Goal: Task Accomplishment & Management: Manage account settings

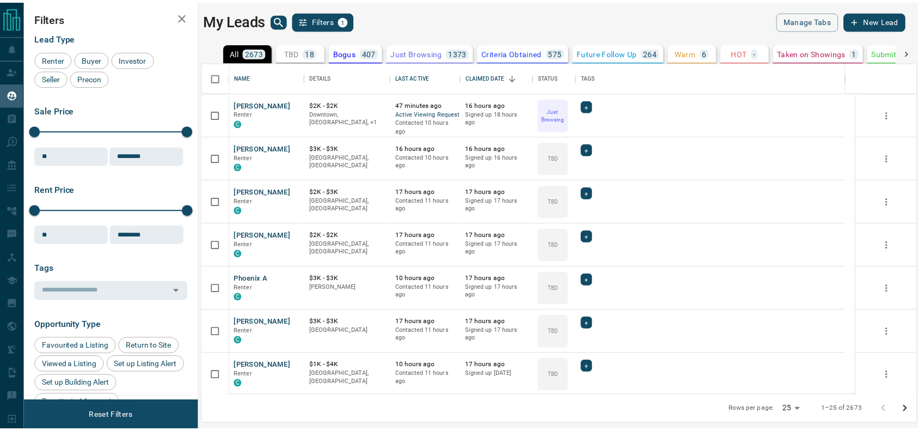
scroll to position [322, 712]
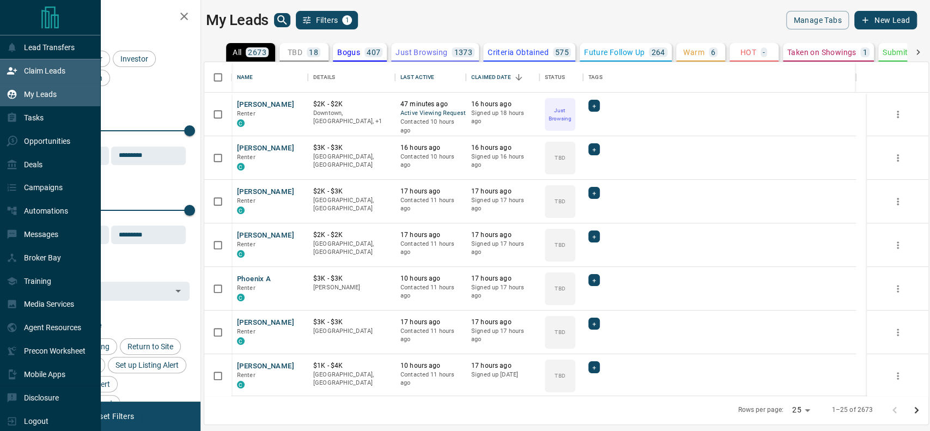
click at [5, 66] on div "Claim Leads" at bounding box center [50, 70] width 101 height 23
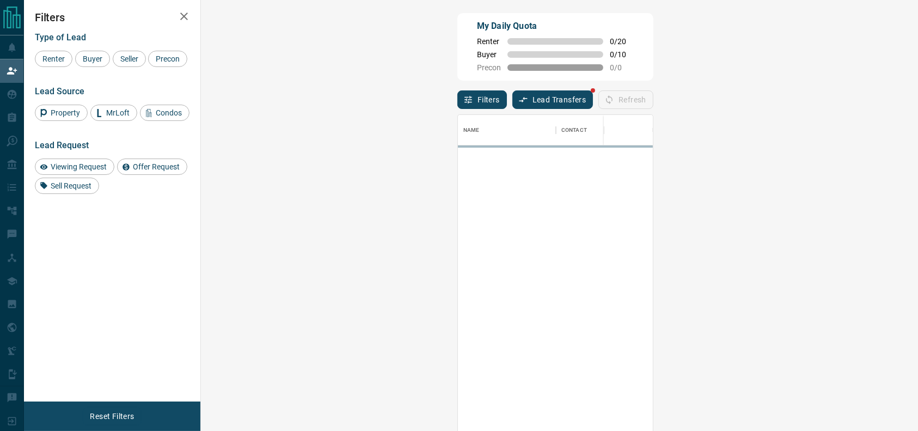
scroll to position [316, 683]
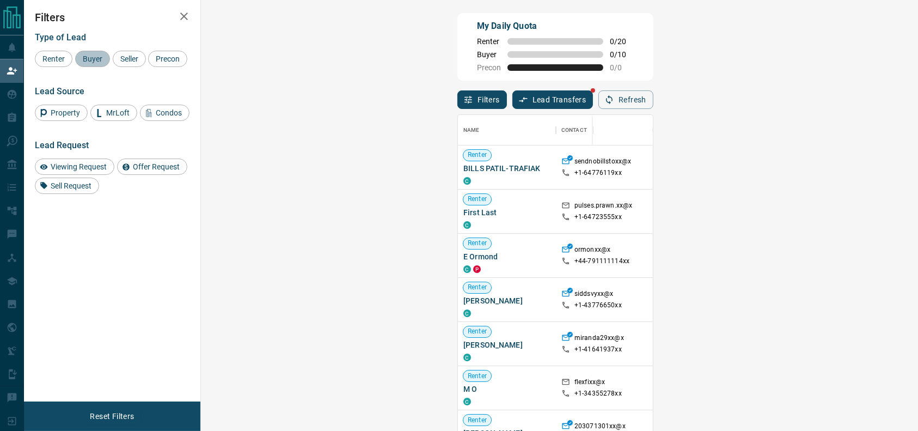
click at [96, 63] on div "Buyer" at bounding box center [92, 59] width 35 height 16
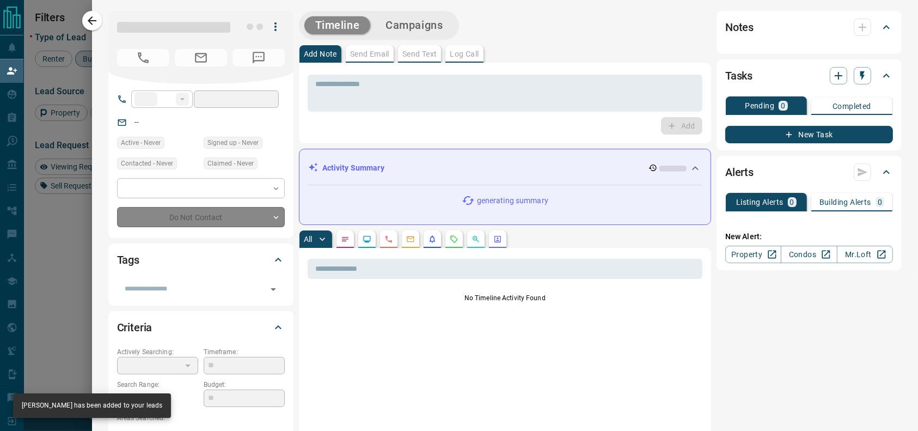
type input "**"
type input "**********"
type input "**"
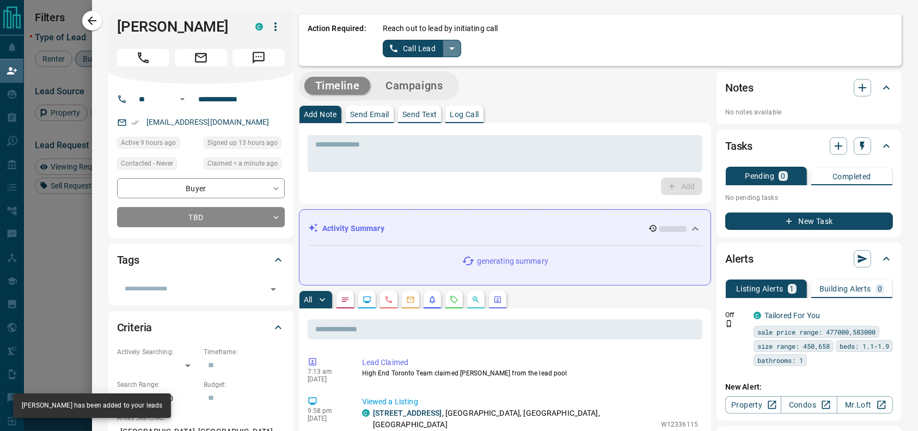
click at [443, 44] on button "split button" at bounding box center [452, 48] width 19 height 17
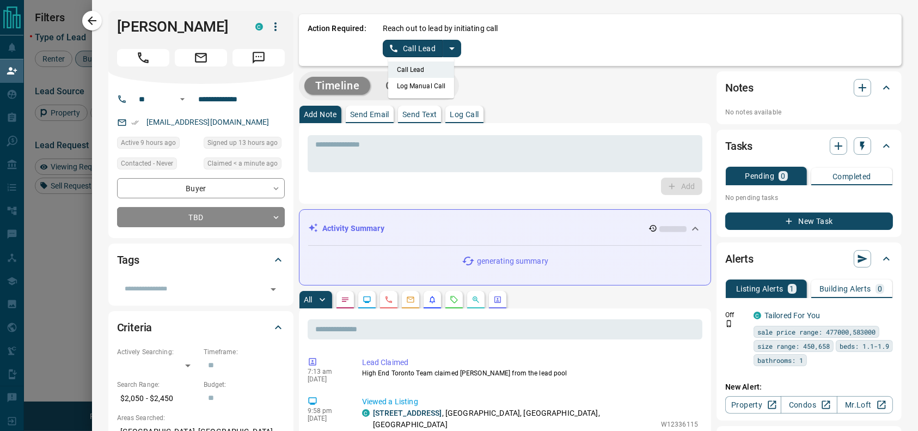
click at [424, 88] on li "Log Manual Call" at bounding box center [421, 86] width 66 height 16
click at [402, 50] on button "Log Manual Call" at bounding box center [419, 48] width 72 height 17
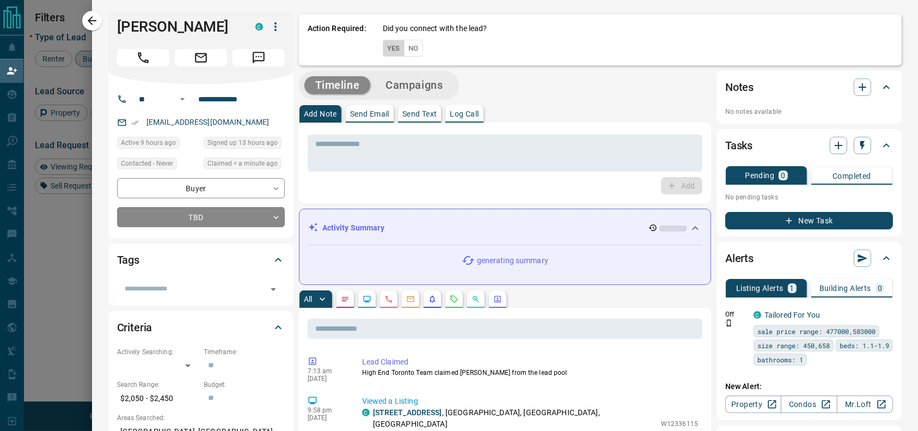
click at [383, 48] on button "Yes" at bounding box center [394, 48] width 22 height 17
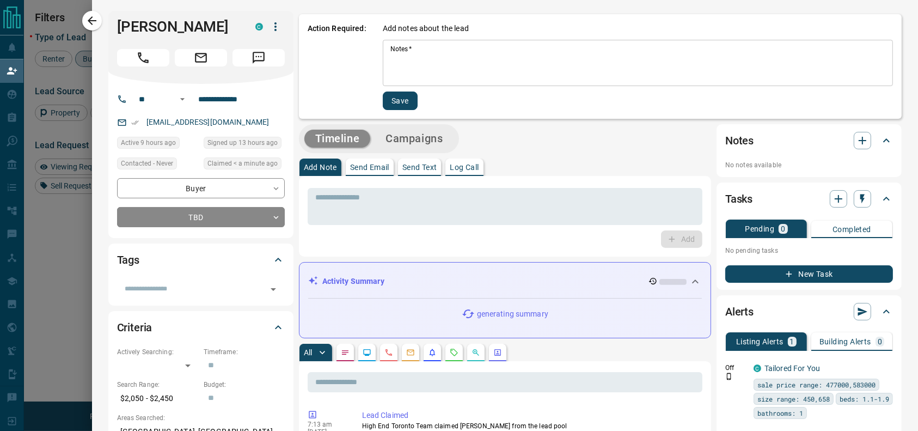
click at [383, 48] on div "Notes   * * Notes   *" at bounding box center [638, 63] width 510 height 46
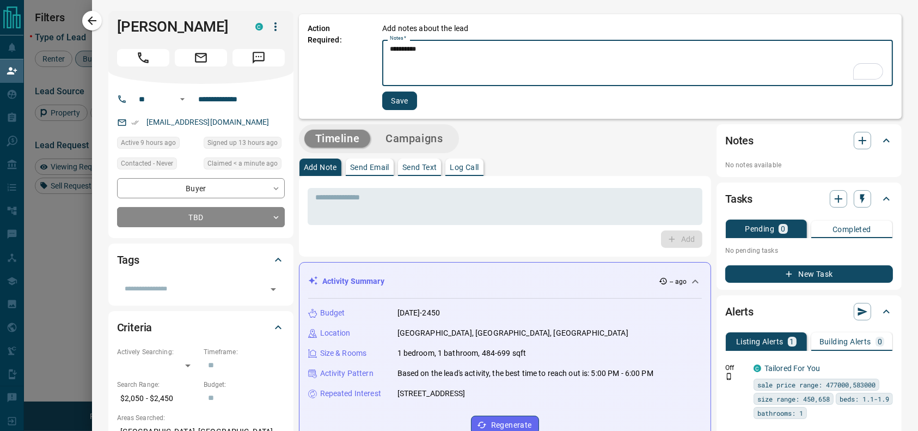
type textarea "*********"
click at [382, 89] on div "Add notes about the lead Notes   * ********* * Notes   * Save" at bounding box center [637, 66] width 511 height 87
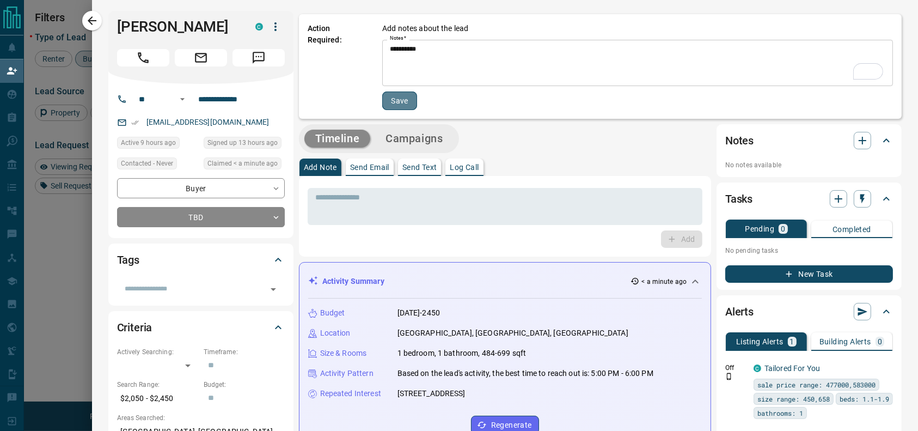
click at [388, 107] on button "Save" at bounding box center [399, 100] width 35 height 19
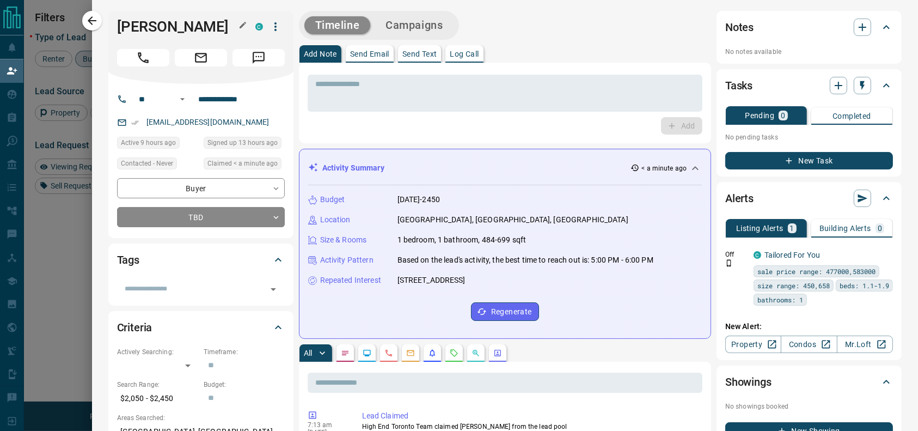
click at [108, 20] on div "[PERSON_NAME] C" at bounding box center [200, 47] width 185 height 73
click at [96, 17] on icon "button" at bounding box center [91, 20] width 13 height 13
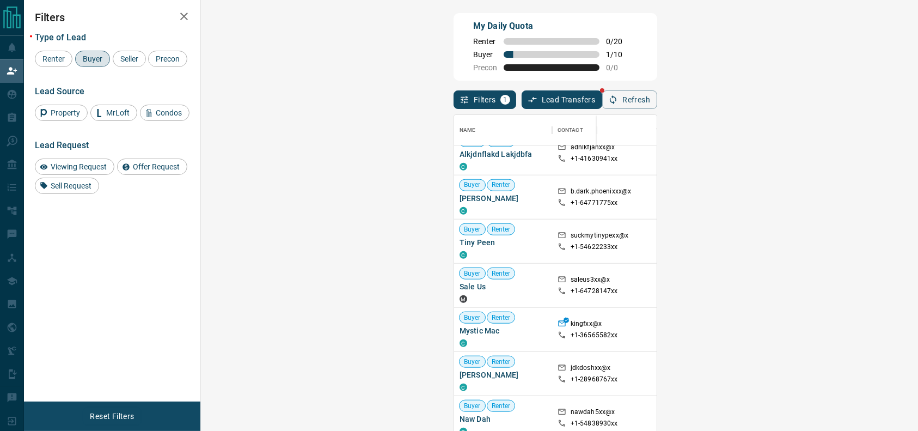
scroll to position [235, 0]
click at [95, 54] on div "Buyer" at bounding box center [92, 59] width 35 height 16
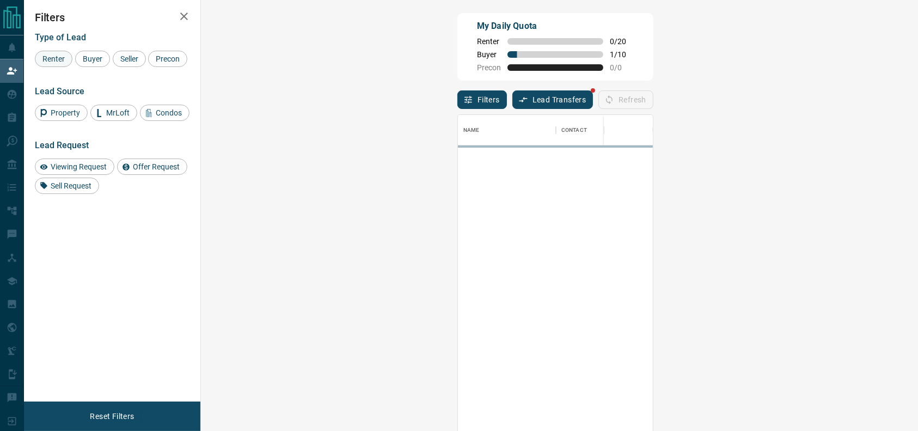
scroll to position [0, 0]
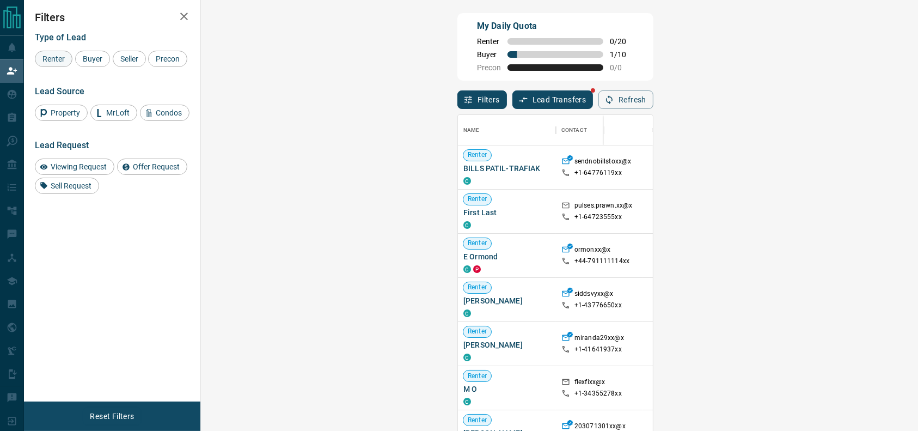
click at [51, 53] on div "Renter" at bounding box center [54, 59] width 38 height 16
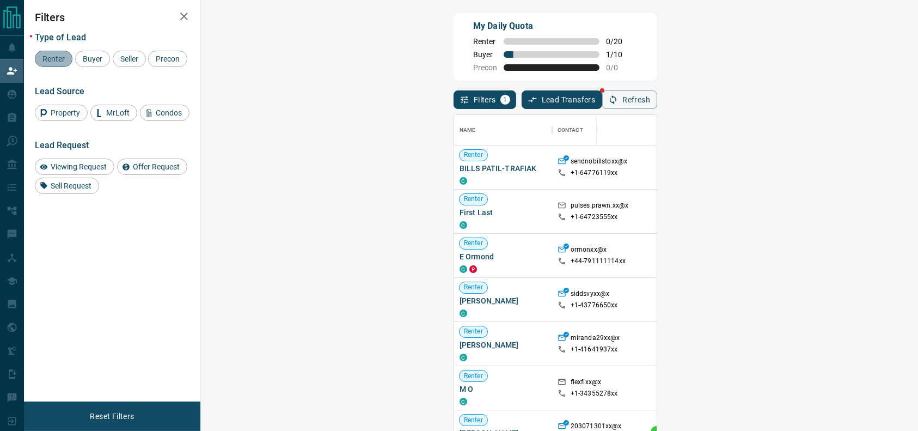
click at [60, 53] on div "Renter" at bounding box center [54, 59] width 38 height 16
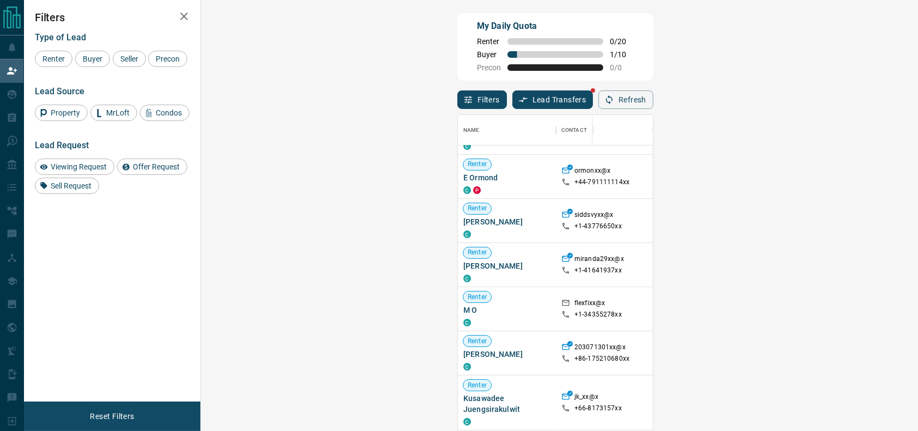
scroll to position [83, 0]
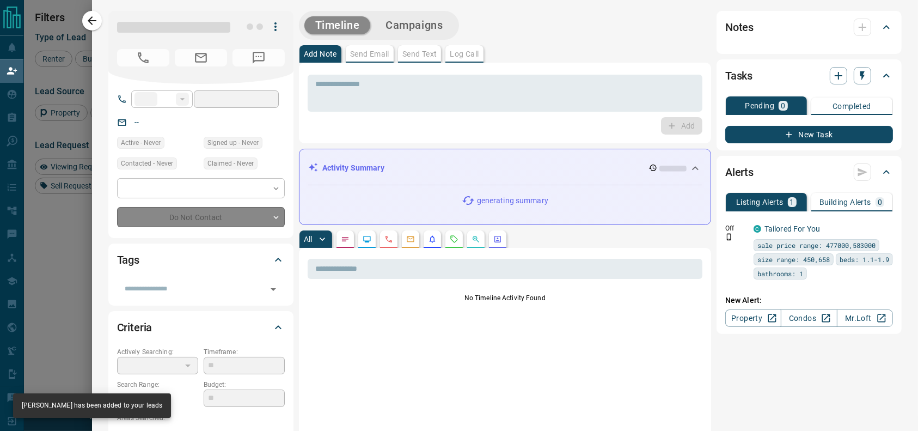
type input "**"
type input "**********"
type input "**"
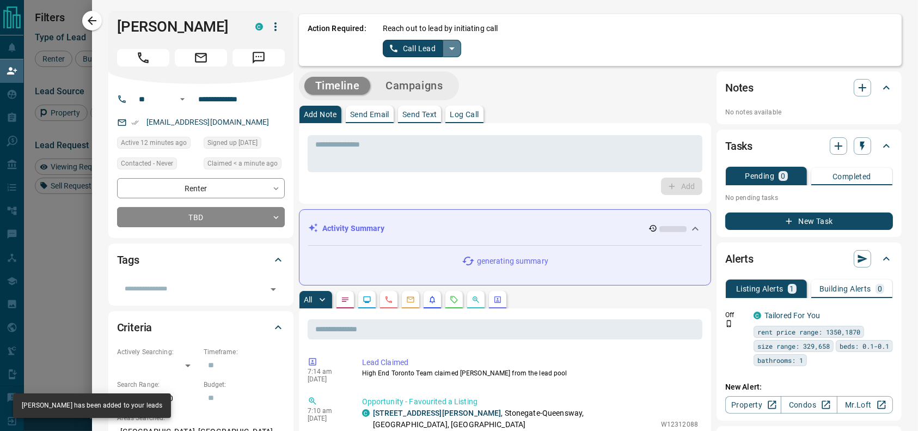
click at [445, 45] on icon "split button" at bounding box center [451, 48] width 13 height 13
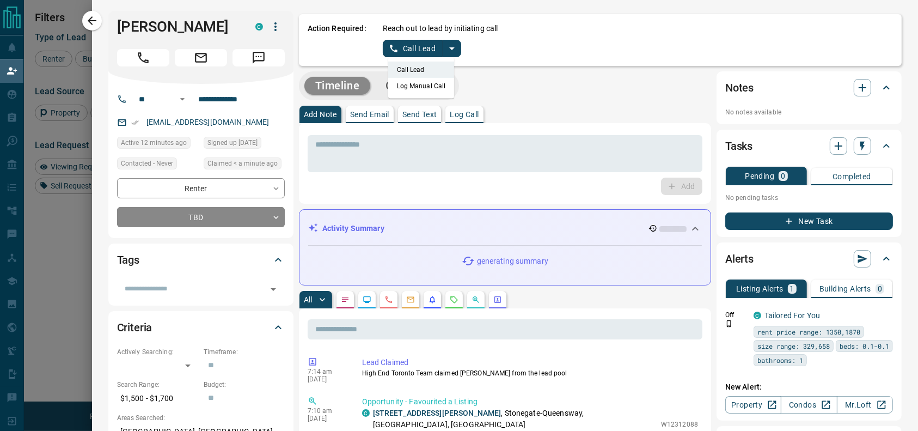
click at [425, 85] on li "Log Manual Call" at bounding box center [421, 86] width 66 height 16
click at [394, 42] on button "Log Manual Call" at bounding box center [419, 48] width 72 height 17
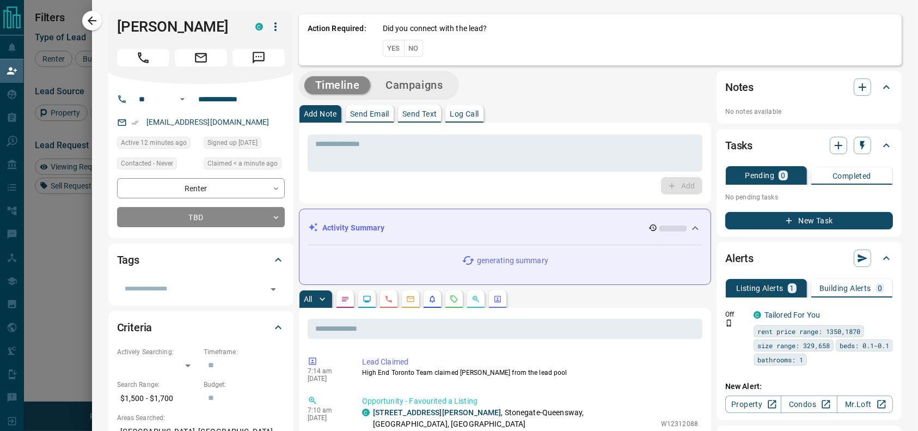
click at [383, 42] on button "Yes" at bounding box center [394, 48] width 22 height 17
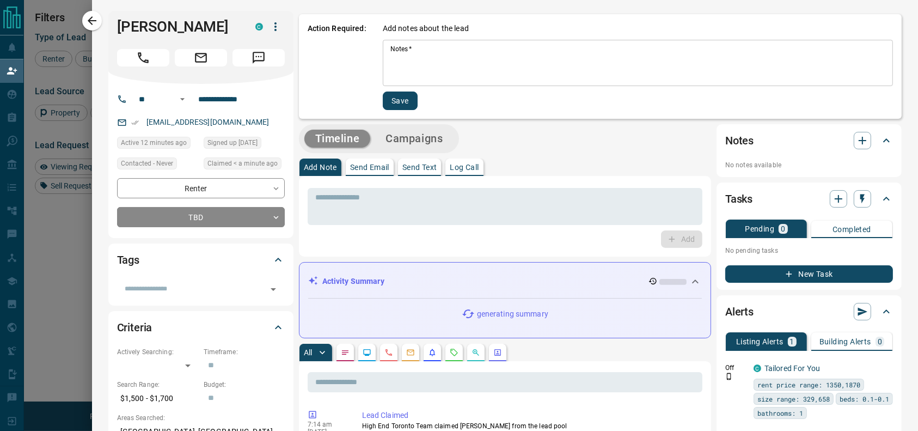
drag, startPoint x: 376, startPoint y: 48, endPoint x: 376, endPoint y: 60, distance: 12.0
click at [383, 60] on div "* Notes   *" at bounding box center [638, 63] width 510 height 46
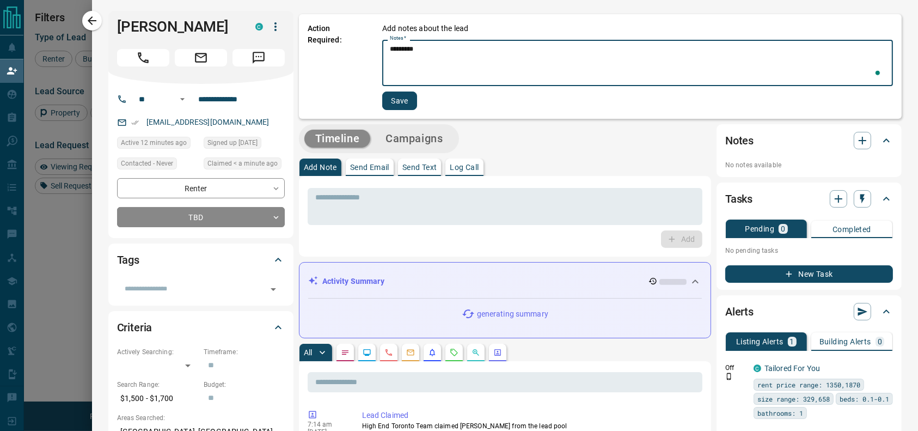
type textarea "*********"
click at [382, 105] on button "Save" at bounding box center [399, 100] width 35 height 19
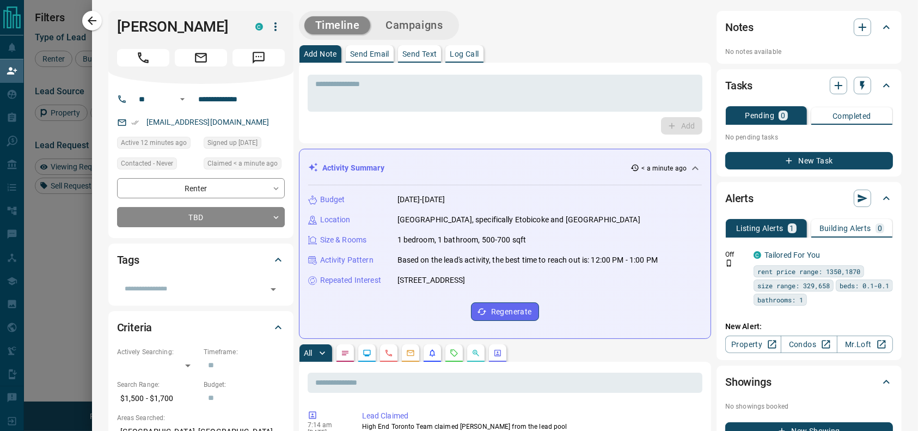
click at [91, 22] on icon "button" at bounding box center [92, 20] width 9 height 9
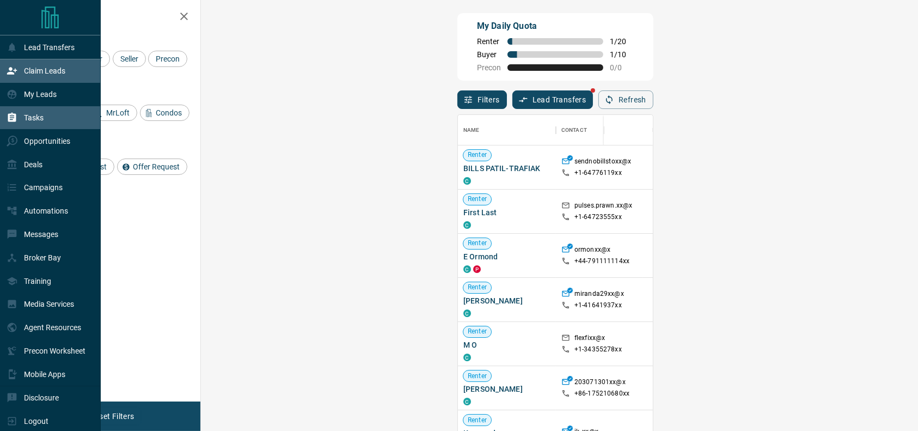
scroll to position [316, 683]
click at [13, 125] on div "Tasks" at bounding box center [25, 118] width 37 height 18
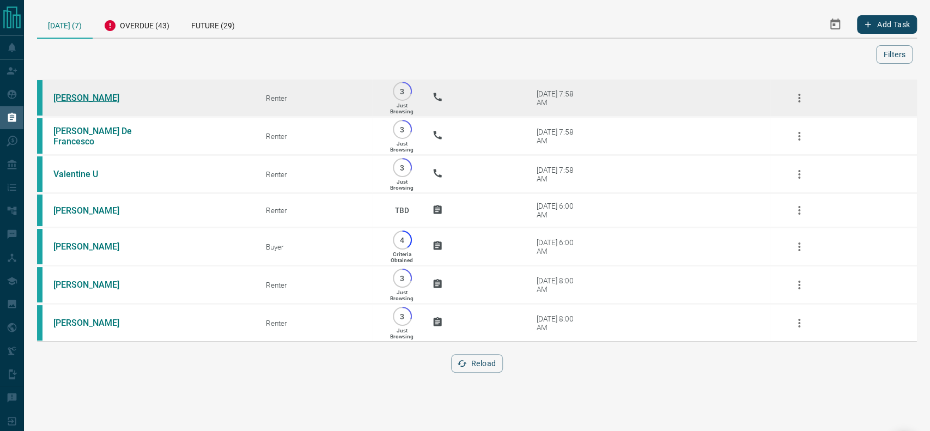
click at [63, 93] on link "[PERSON_NAME]" at bounding box center [94, 98] width 82 height 10
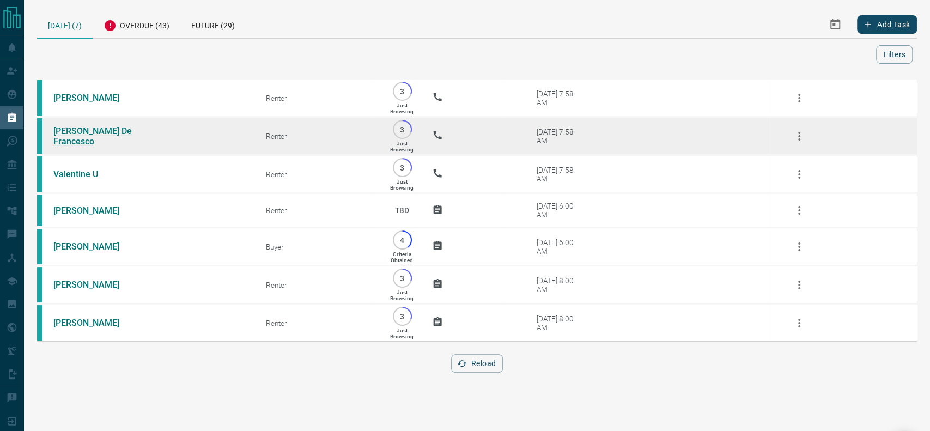
click at [67, 139] on link "[PERSON_NAME] De Francesco" at bounding box center [94, 136] width 82 height 21
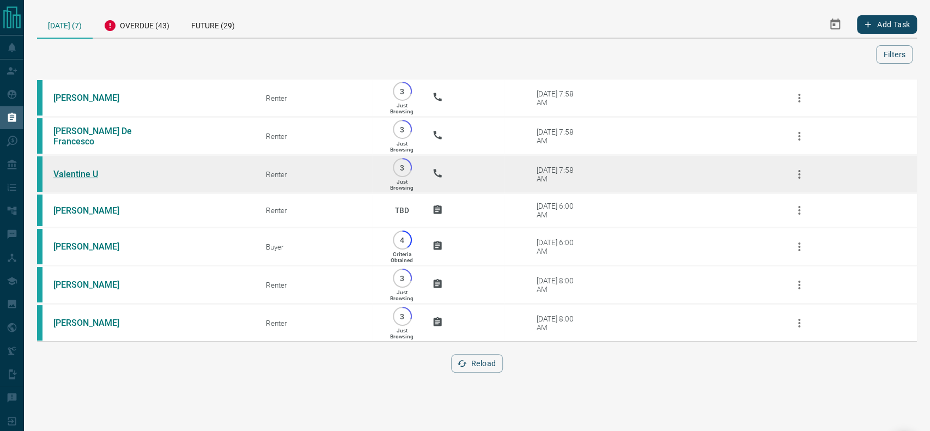
click at [91, 179] on link "Valentine U" at bounding box center [94, 174] width 82 height 10
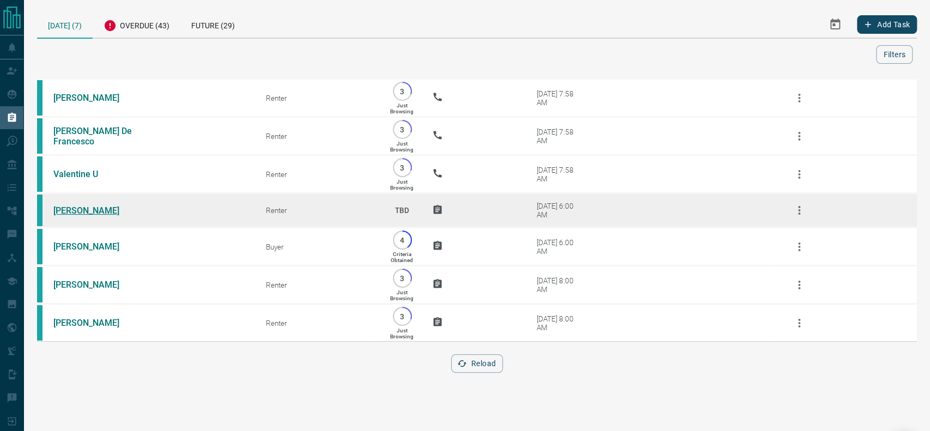
click at [72, 211] on link "[PERSON_NAME]" at bounding box center [94, 210] width 82 height 10
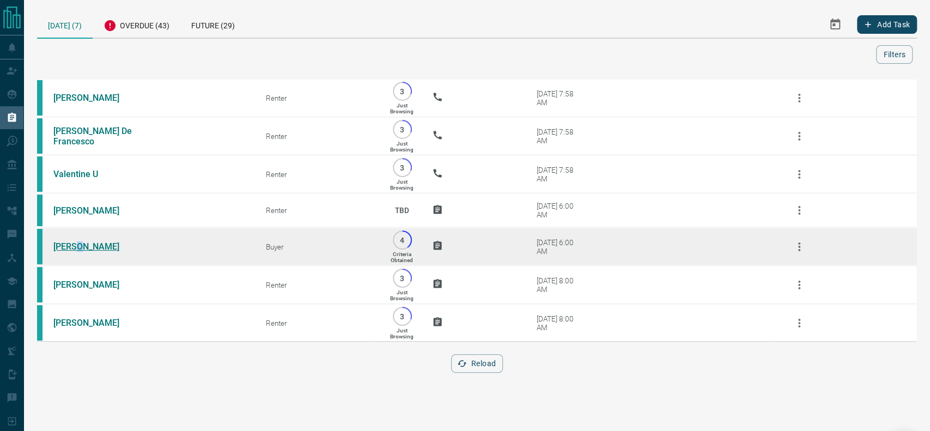
click at [78, 248] on td "[PERSON_NAME]" at bounding box center [143, 247] width 212 height 38
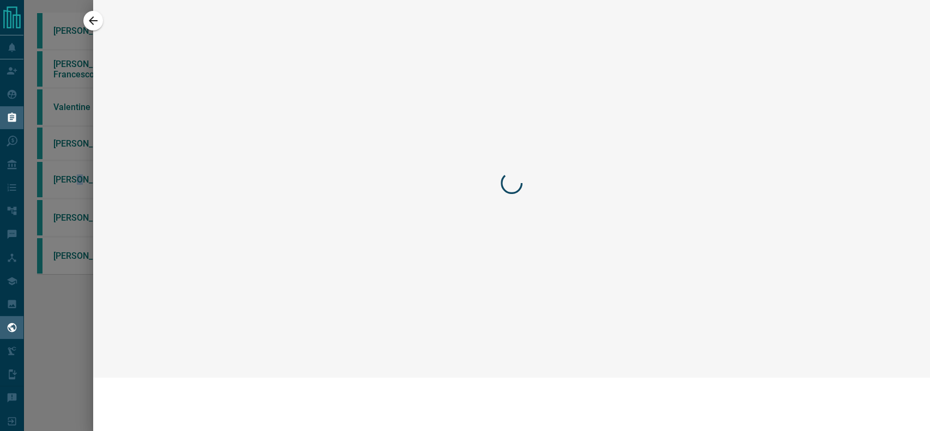
click at [0, 339] on div "Agent Resources" at bounding box center [50, 327] width 101 height 23
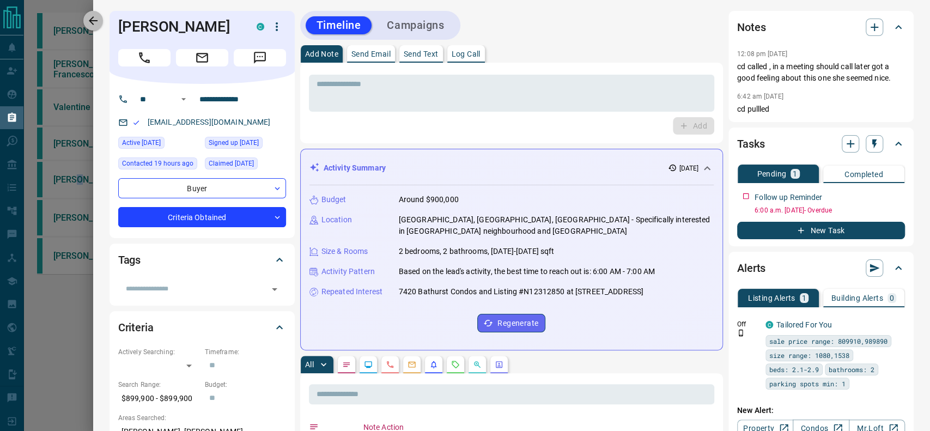
click at [97, 14] on icon "button" at bounding box center [93, 20] width 13 height 13
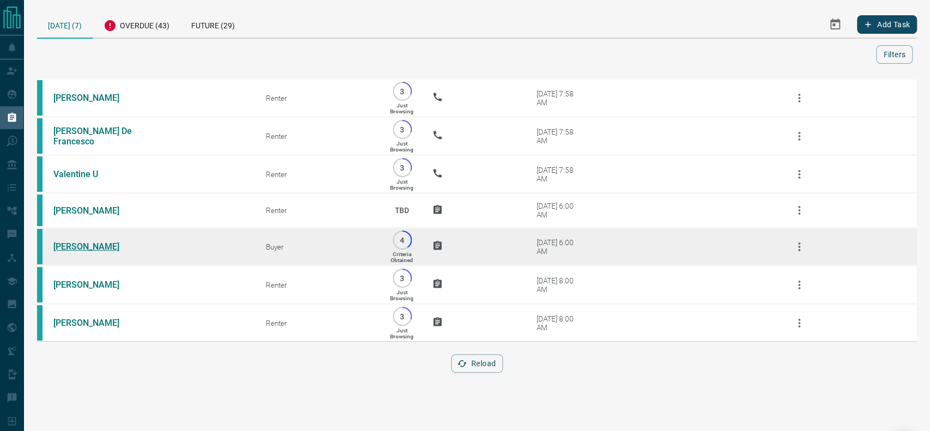
click at [109, 252] on link "[PERSON_NAME]" at bounding box center [94, 246] width 82 height 10
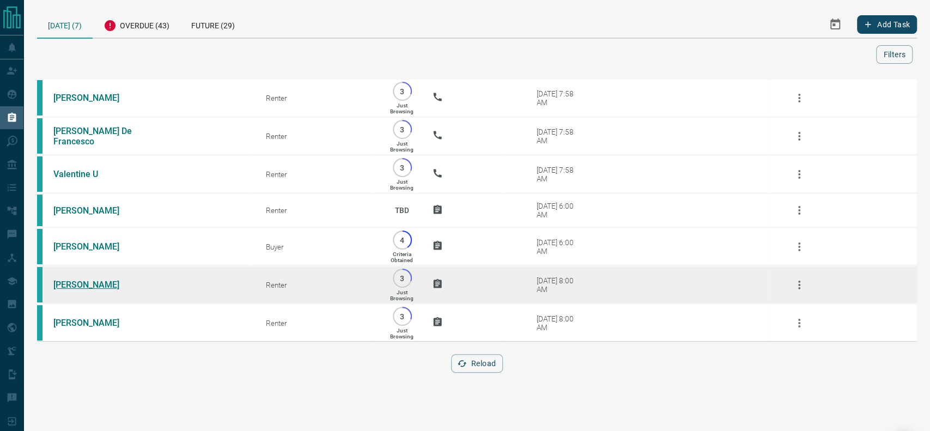
click at [74, 290] on link "[PERSON_NAME]" at bounding box center [94, 284] width 82 height 10
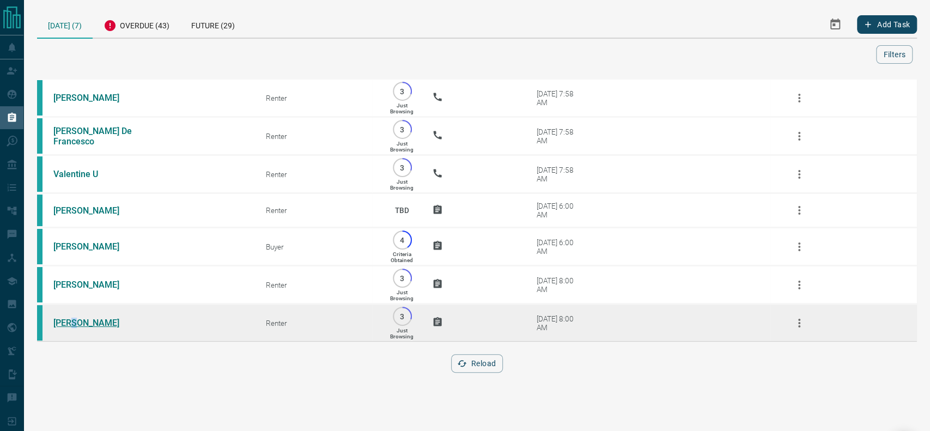
drag, startPoint x: 76, startPoint y: 322, endPoint x: 72, endPoint y: 333, distance: 11.9
click at [72, 333] on td "[PERSON_NAME]" at bounding box center [143, 323] width 212 height 38
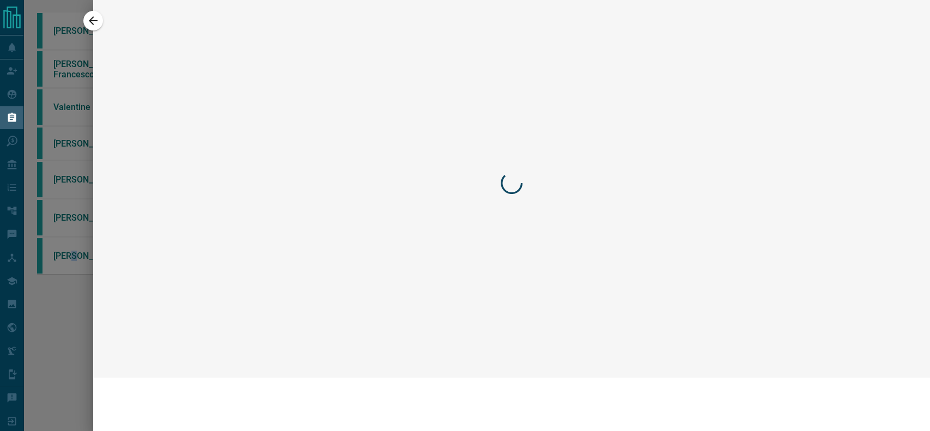
click at [53, 334] on div at bounding box center [465, 215] width 930 height 431
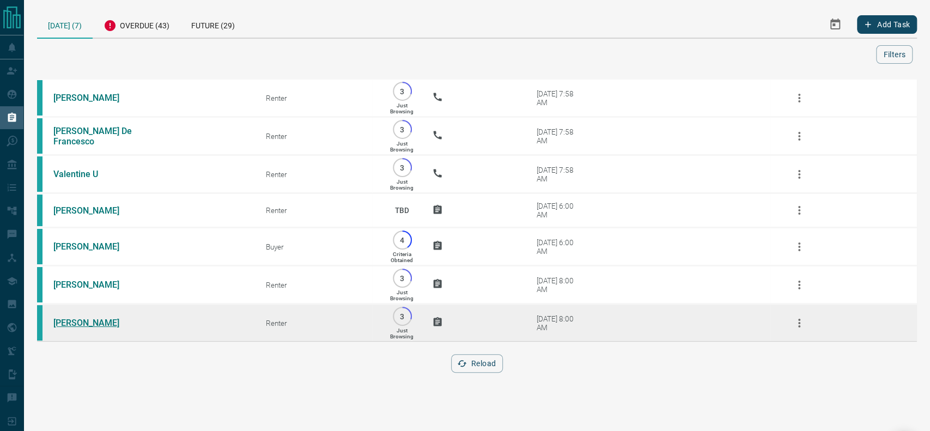
click at [68, 328] on link "[PERSON_NAME]" at bounding box center [94, 322] width 82 height 10
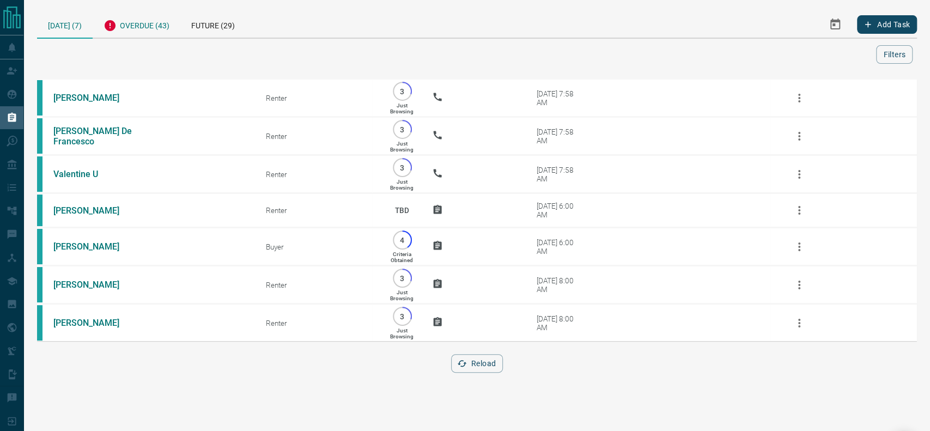
click at [130, 29] on div "Overdue (43)" at bounding box center [137, 24] width 88 height 27
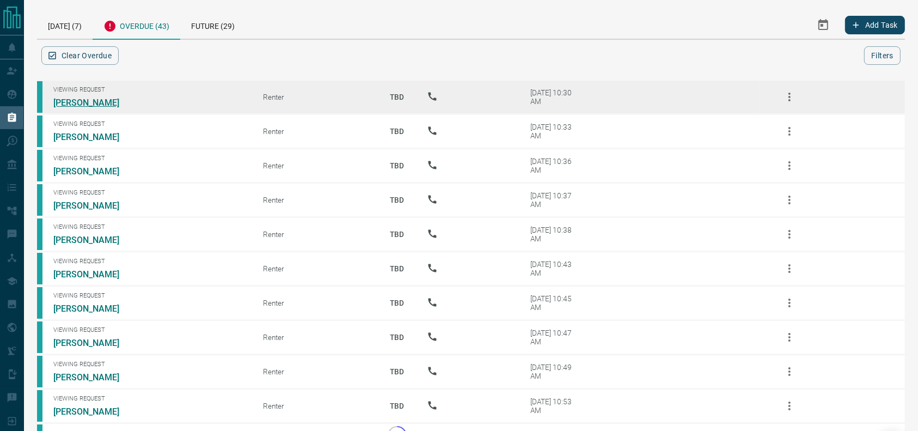
click at [115, 106] on link "[PERSON_NAME]" at bounding box center [94, 102] width 82 height 10
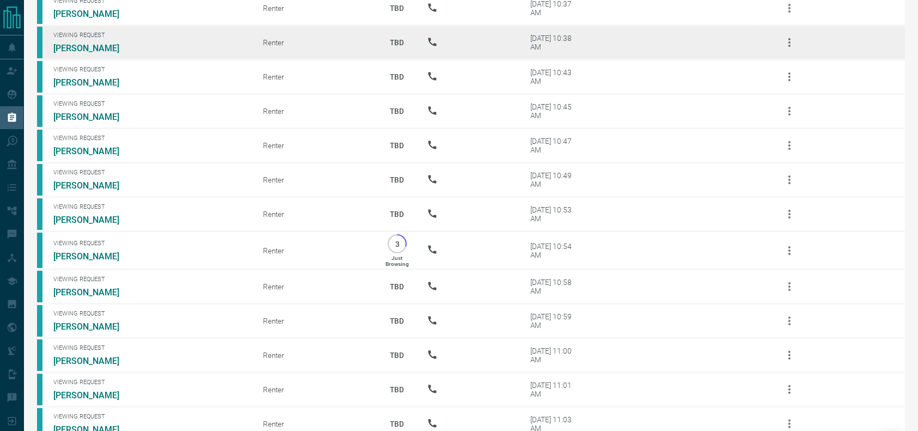
scroll to position [194, 0]
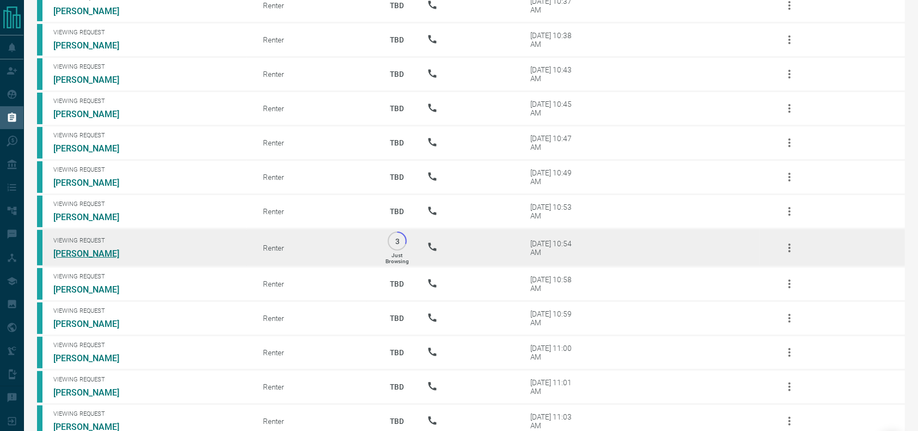
click at [79, 259] on link "[PERSON_NAME]" at bounding box center [94, 253] width 82 height 10
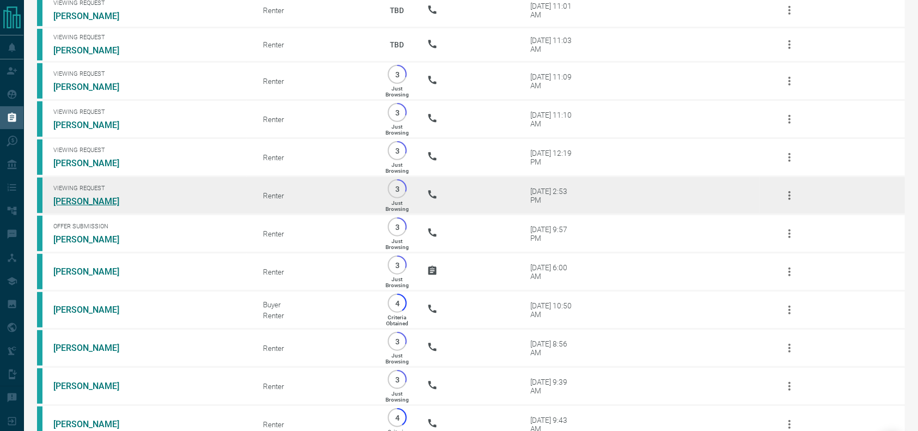
scroll to position [571, 0]
click at [76, 206] on link "[PERSON_NAME]" at bounding box center [94, 200] width 82 height 10
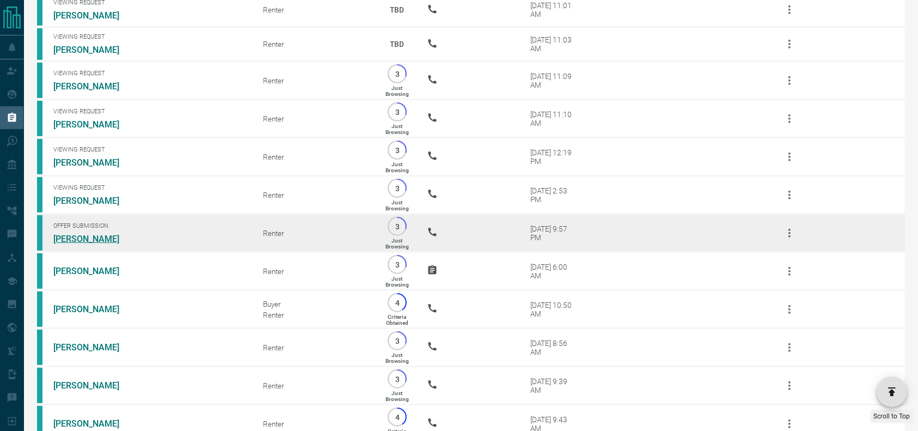
click at [80, 244] on link "[PERSON_NAME]" at bounding box center [94, 239] width 82 height 10
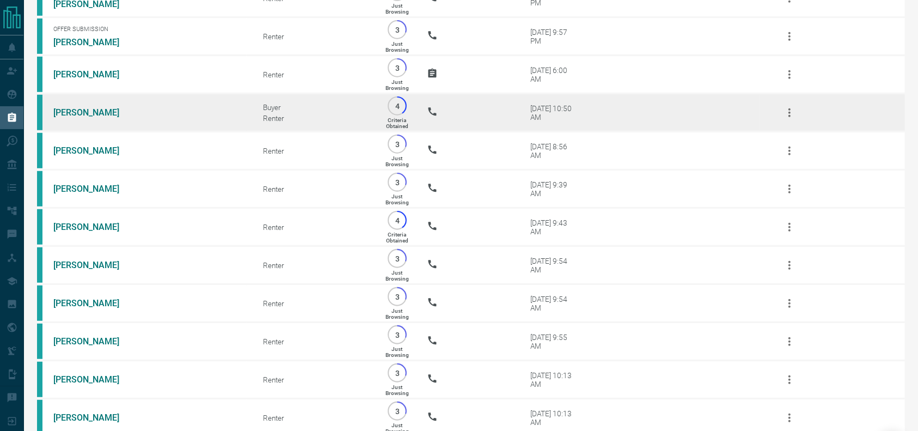
scroll to position [780, 0]
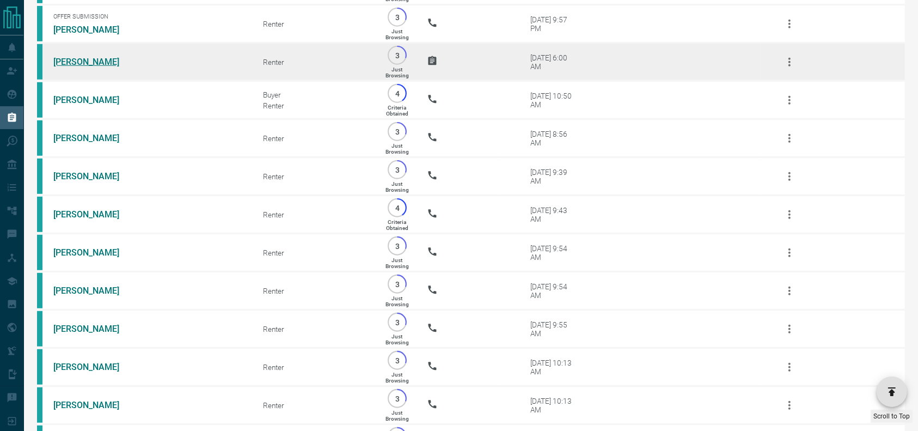
click at [68, 67] on link "[PERSON_NAME]" at bounding box center [94, 62] width 82 height 10
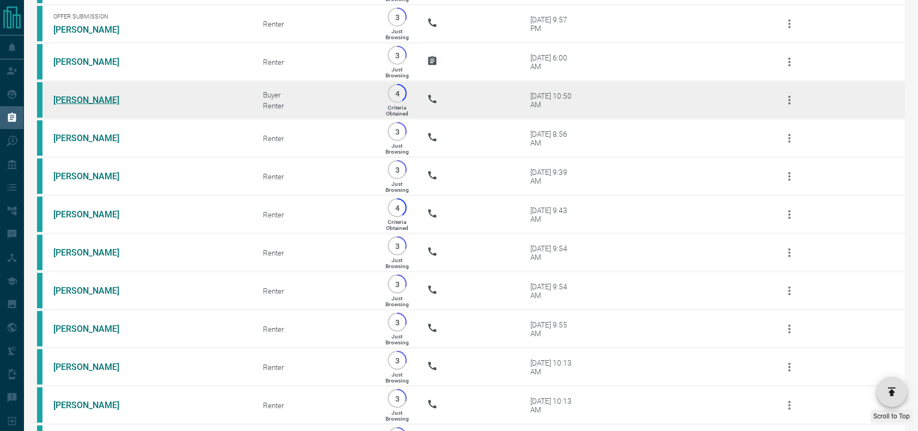
click at [78, 105] on link "[PERSON_NAME]" at bounding box center [94, 100] width 82 height 10
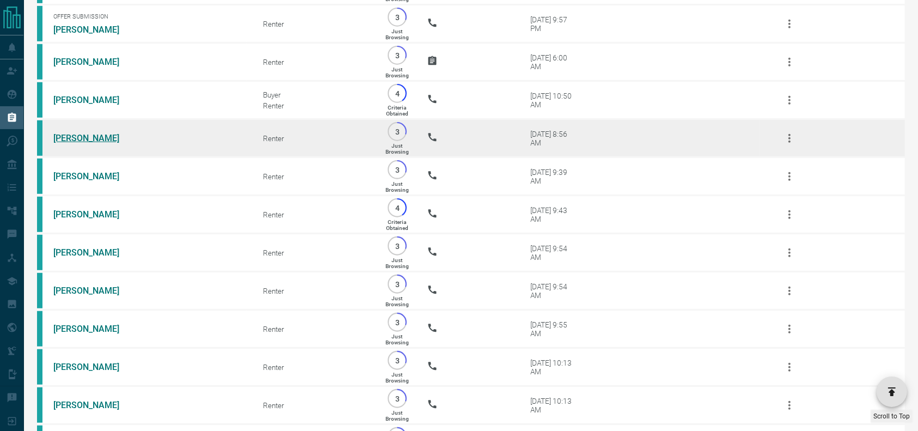
click at [66, 143] on link "[PERSON_NAME]" at bounding box center [94, 138] width 82 height 10
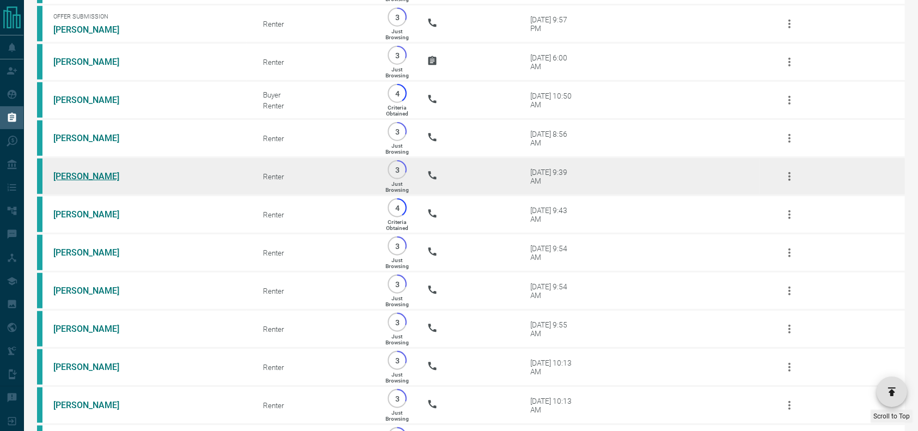
click at [74, 181] on link "[PERSON_NAME]" at bounding box center [94, 176] width 82 height 10
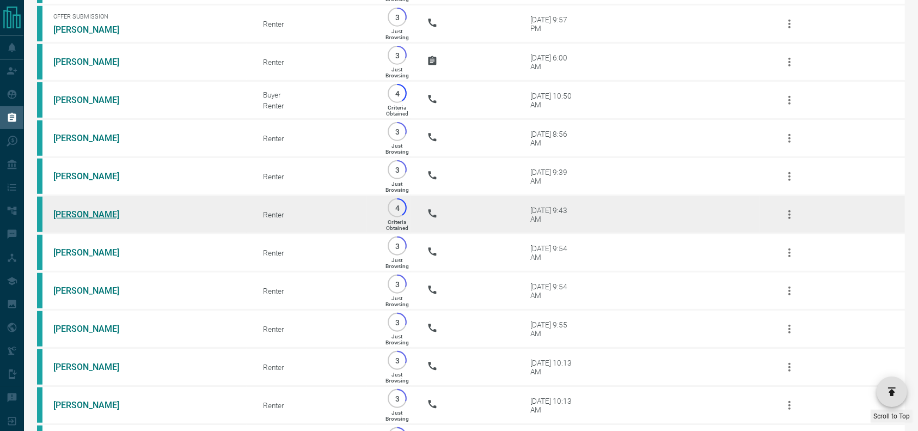
click at [78, 219] on link "[PERSON_NAME]" at bounding box center [94, 214] width 82 height 10
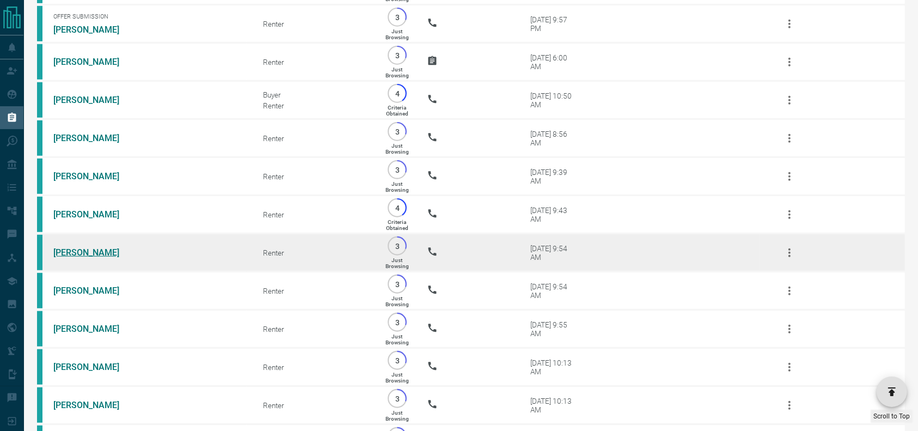
click at [78, 258] on link "[PERSON_NAME]" at bounding box center [94, 252] width 82 height 10
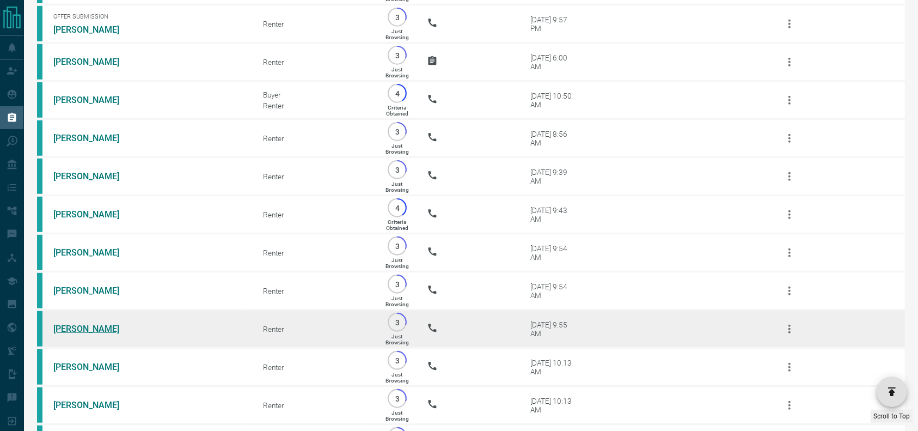
click at [78, 334] on link "[PERSON_NAME]" at bounding box center [94, 328] width 82 height 10
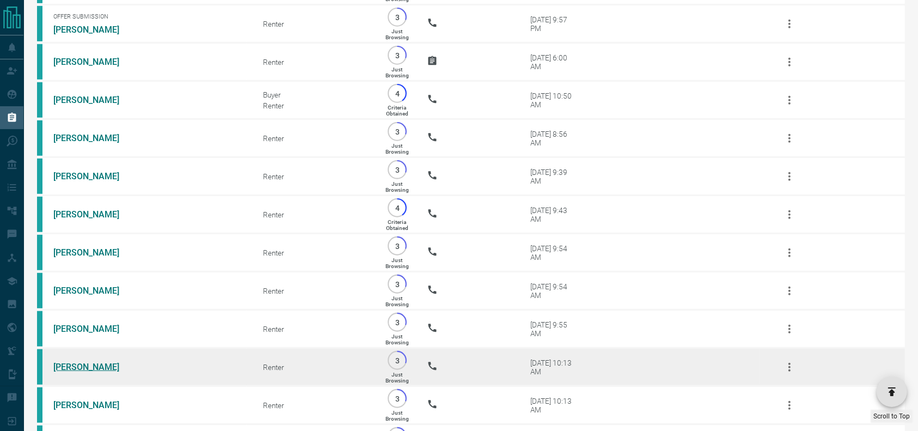
click at [113, 372] on link "[PERSON_NAME]" at bounding box center [94, 367] width 82 height 10
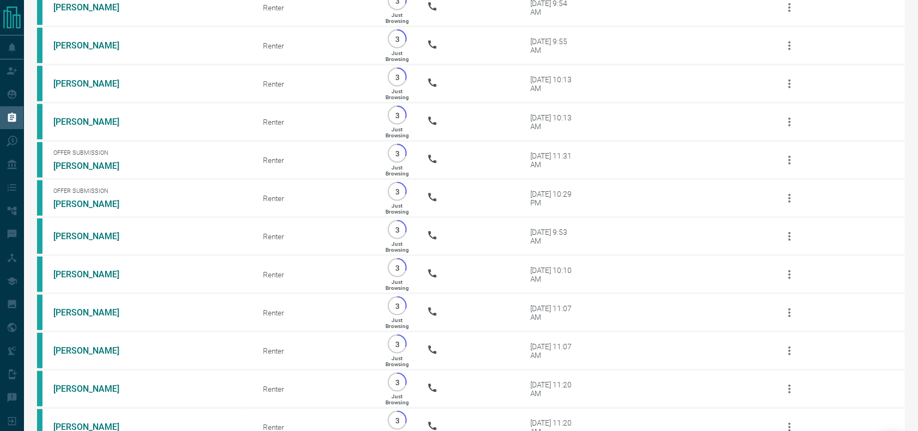
scroll to position [1064, 0]
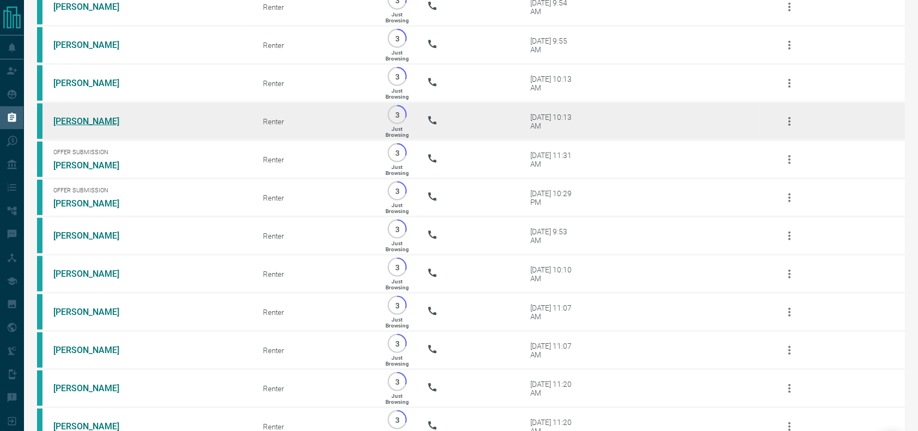
click at [87, 126] on link "[PERSON_NAME]" at bounding box center [94, 121] width 82 height 10
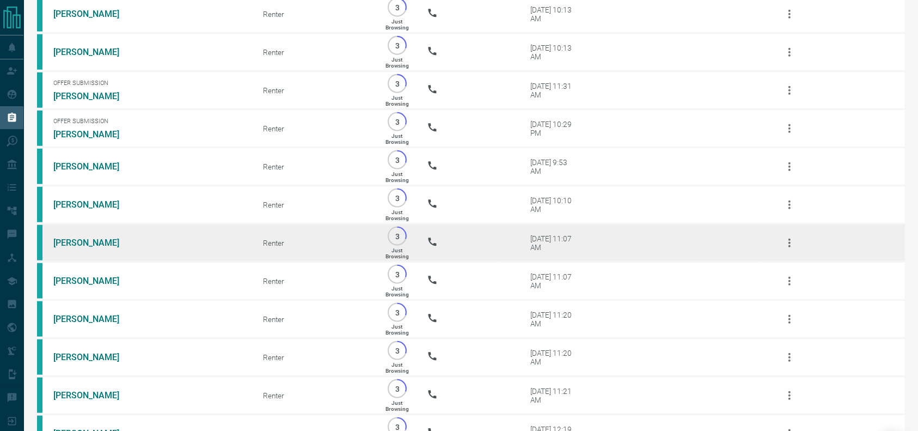
scroll to position [1134, 0]
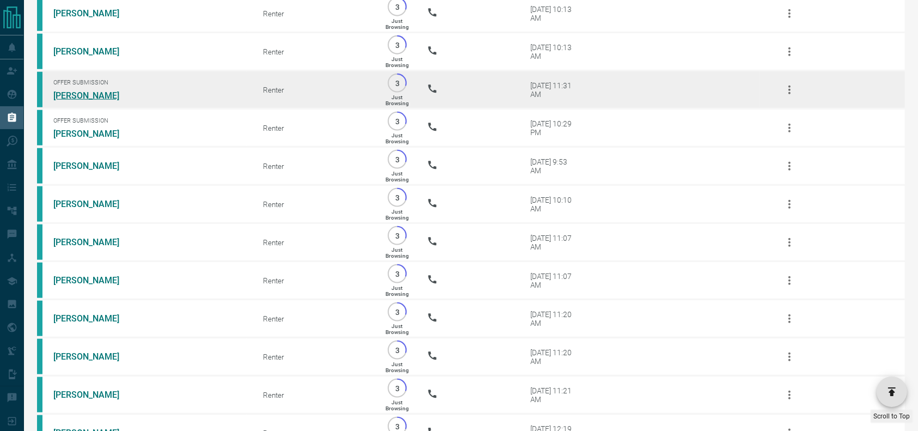
click at [67, 101] on link "[PERSON_NAME]" at bounding box center [94, 95] width 82 height 10
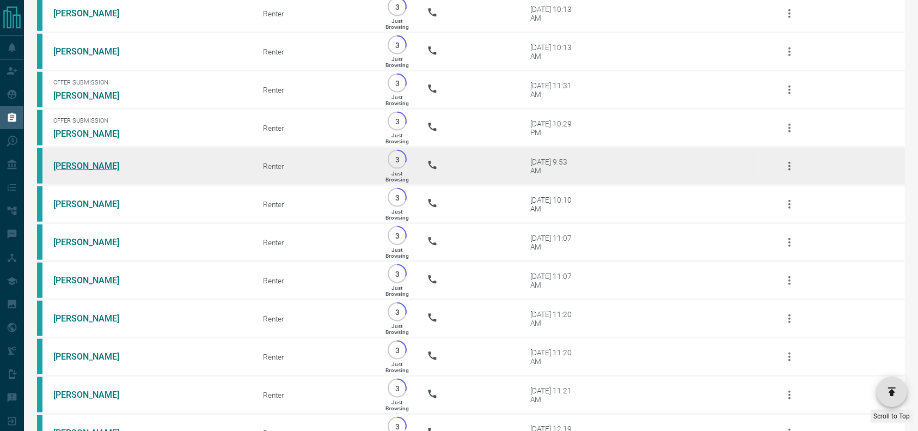
click at [80, 171] on link "[PERSON_NAME]" at bounding box center [94, 166] width 82 height 10
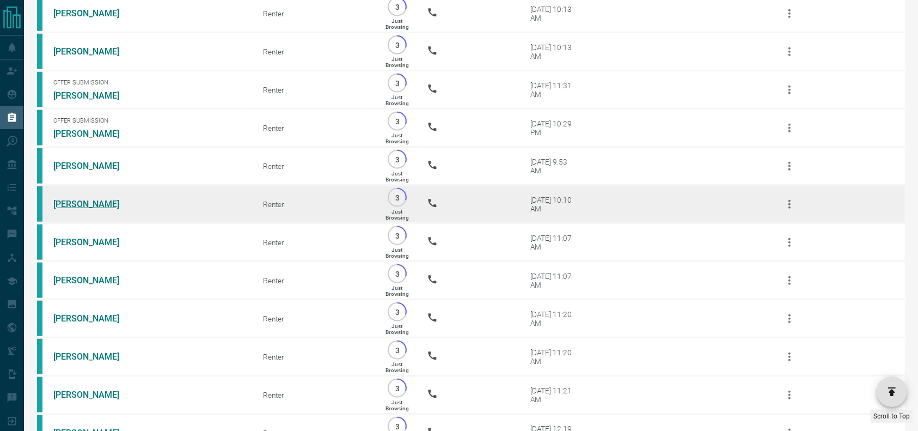
click at [102, 209] on link "[PERSON_NAME]" at bounding box center [94, 204] width 82 height 10
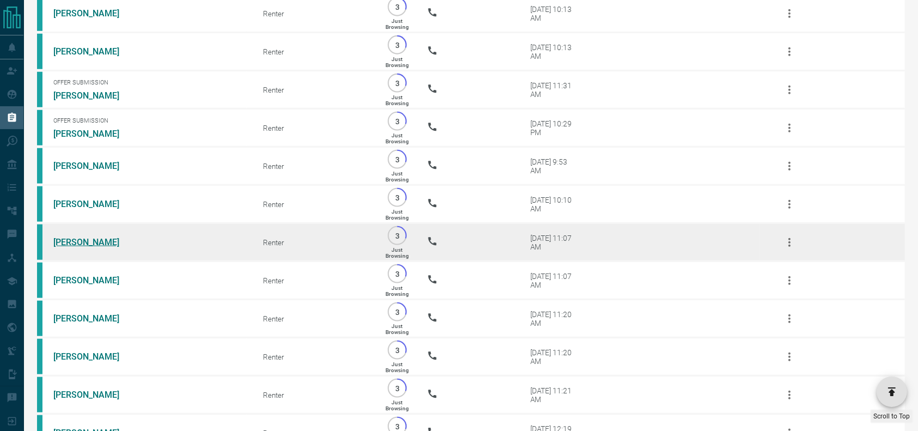
click at [91, 247] on link "[PERSON_NAME]" at bounding box center [94, 242] width 82 height 10
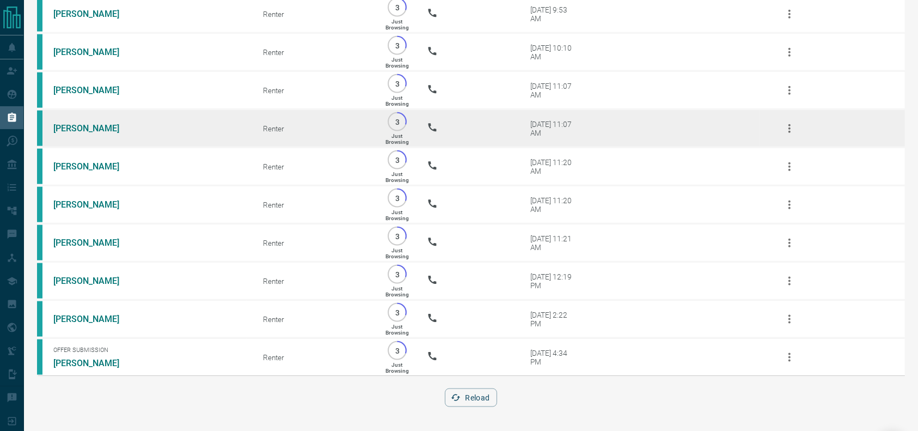
scroll to position [1337, 0]
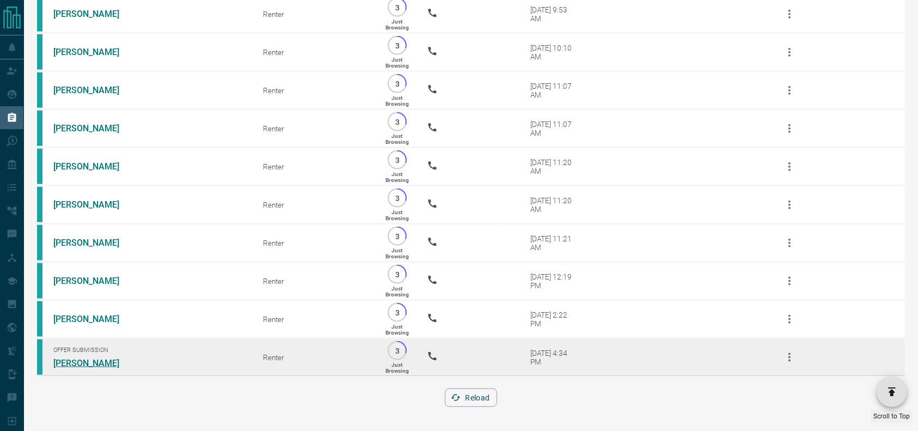
click at [70, 362] on link "[PERSON_NAME]" at bounding box center [94, 363] width 82 height 10
